Goal: Unclear: Browse casually

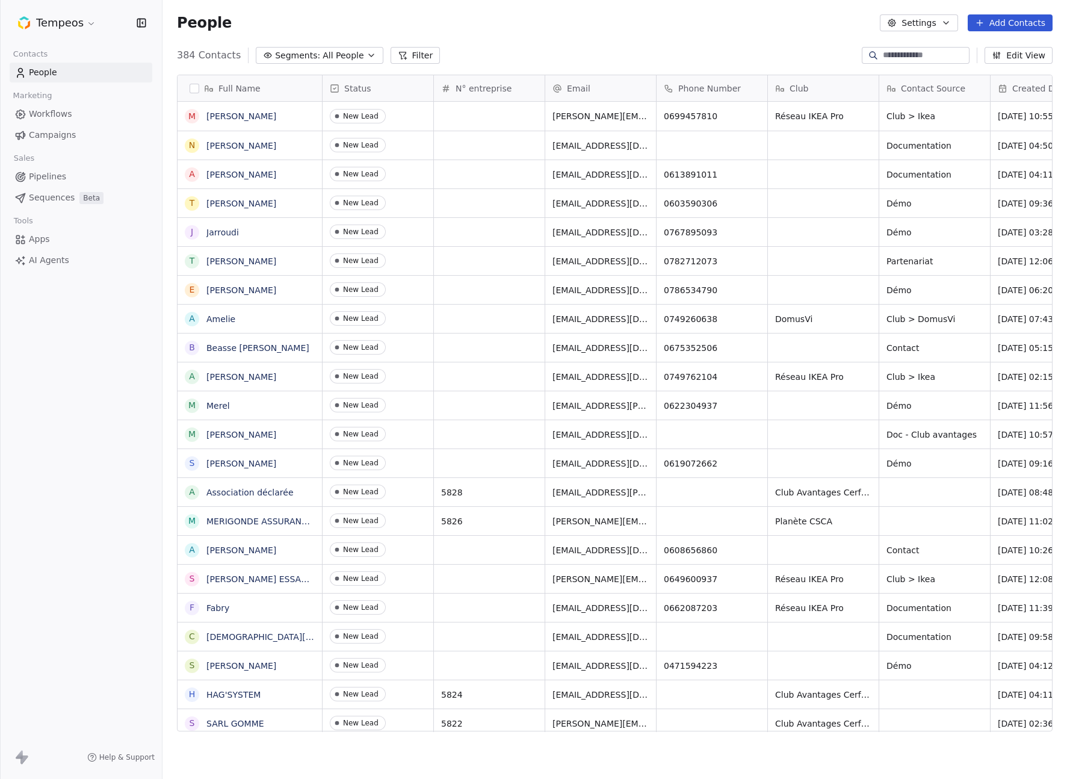
scroll to position [685, 904]
